Goal: Navigation & Orientation: Find specific page/section

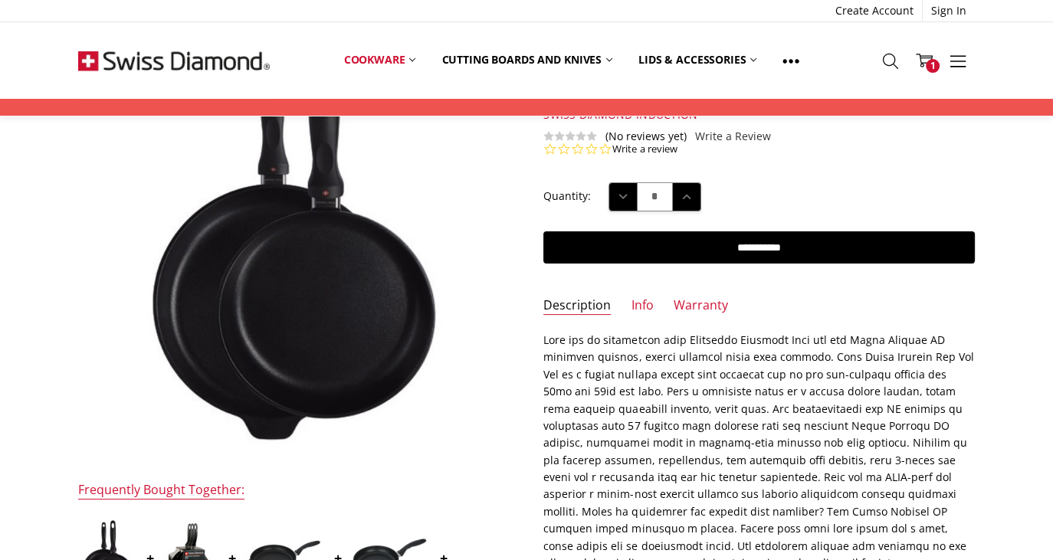
scroll to position [152, 0]
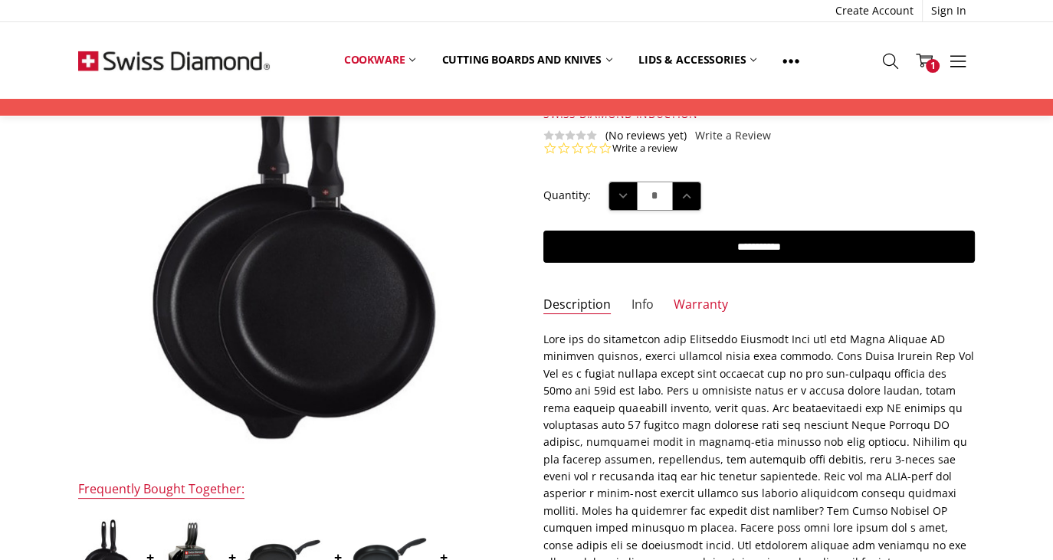
click at [635, 314] on link "Info" at bounding box center [643, 306] width 22 height 18
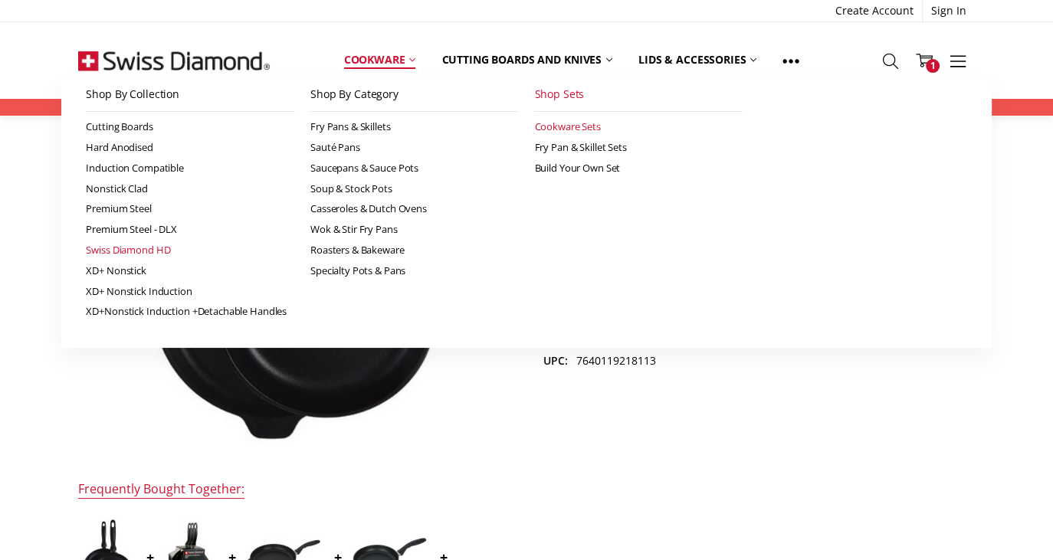
click at [141, 248] on link "Swiss Diamond HD" at bounding box center [190, 250] width 209 height 21
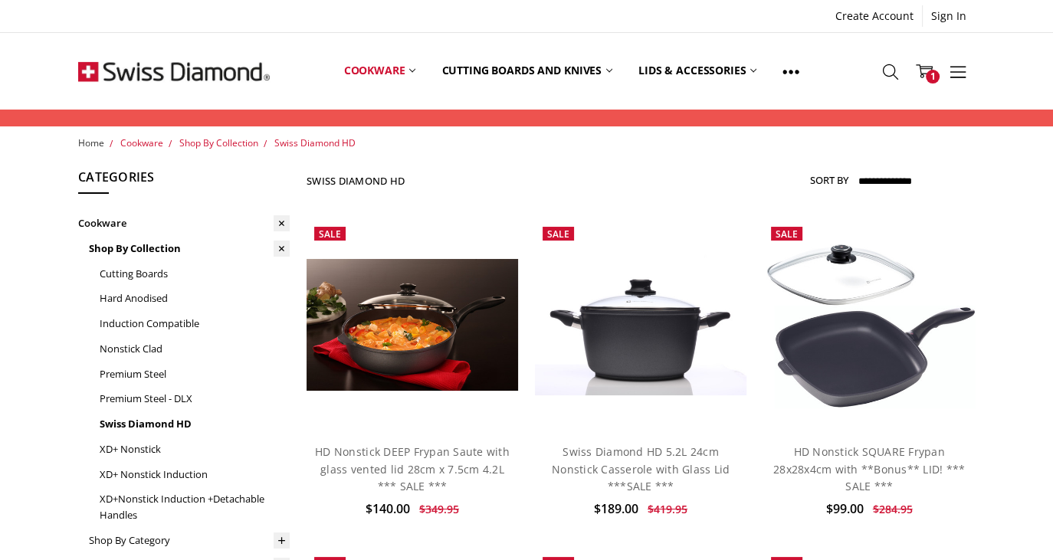
click at [84, 143] on span "Home" at bounding box center [91, 142] width 26 height 13
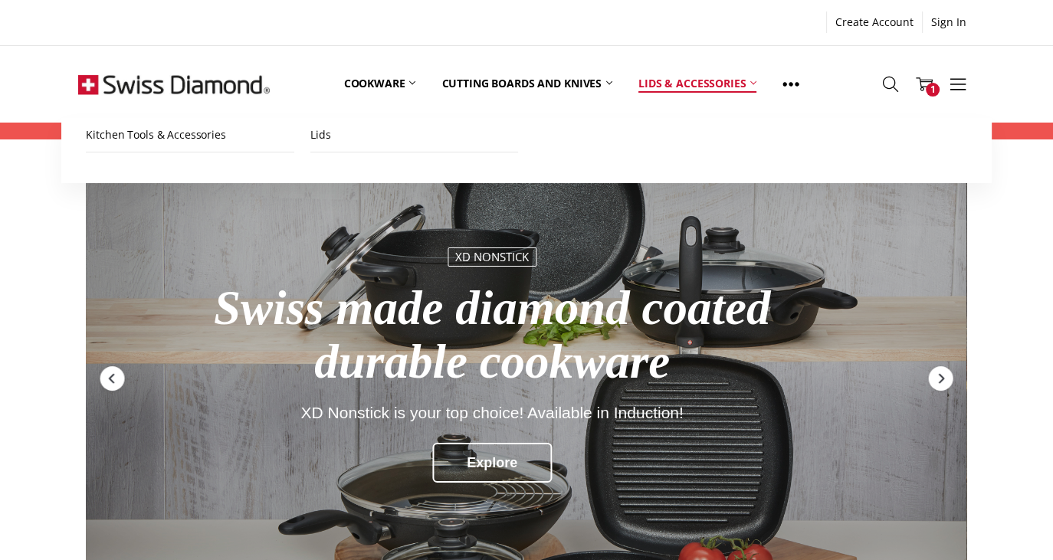
click at [682, 84] on link "Lids & Accessories" at bounding box center [698, 84] width 144 height 68
